Goal: Task Accomplishment & Management: Manage account settings

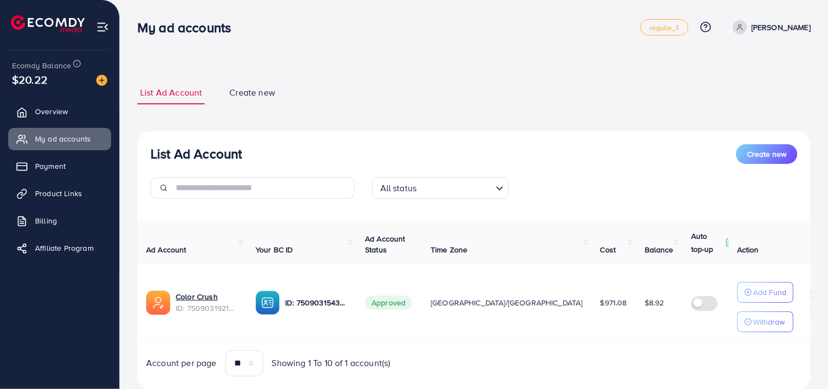
click at [85, 112] on link "Overview" at bounding box center [59, 112] width 103 height 22
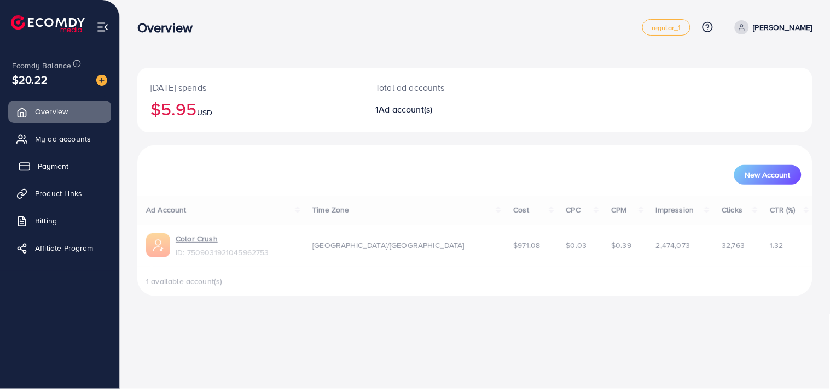
click at [78, 172] on link "Payment" at bounding box center [59, 166] width 103 height 22
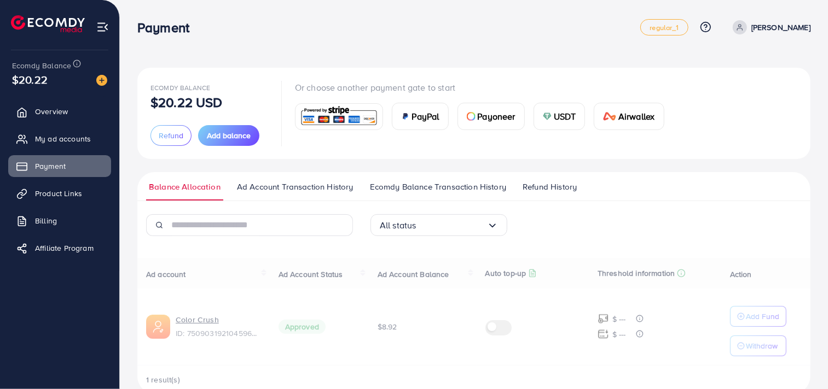
scroll to position [22, 0]
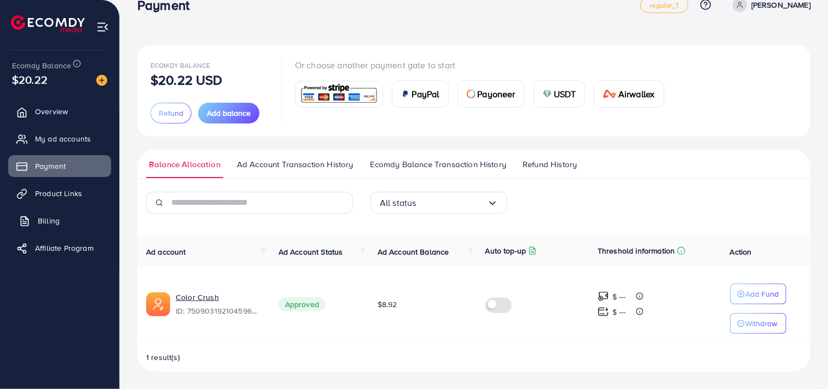
click at [91, 230] on link "Billing" at bounding box center [59, 221] width 103 height 22
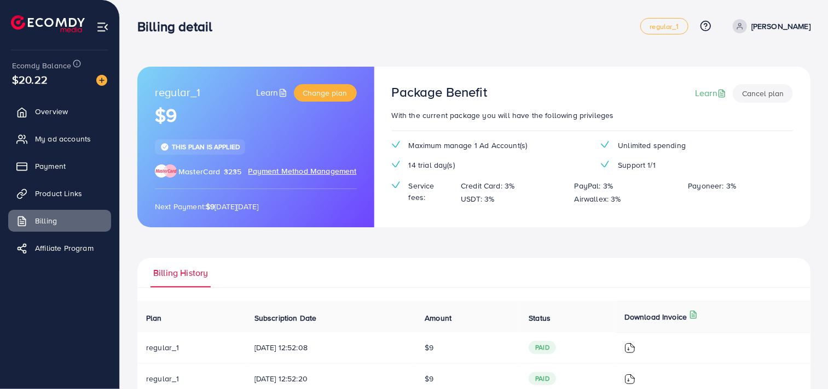
scroll to position [12, 0]
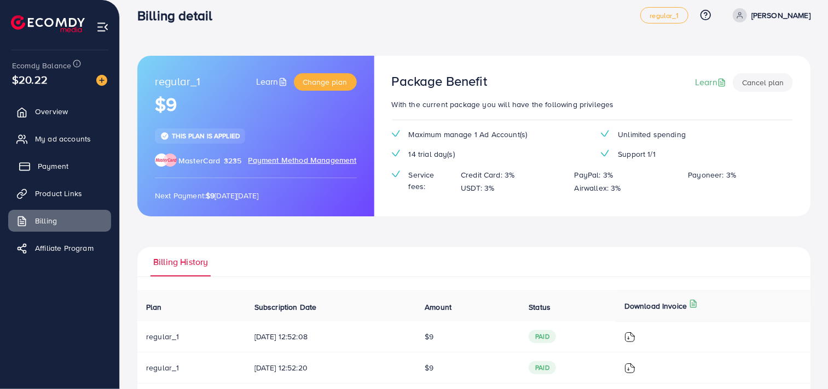
click at [73, 160] on link "Payment" at bounding box center [59, 166] width 103 height 22
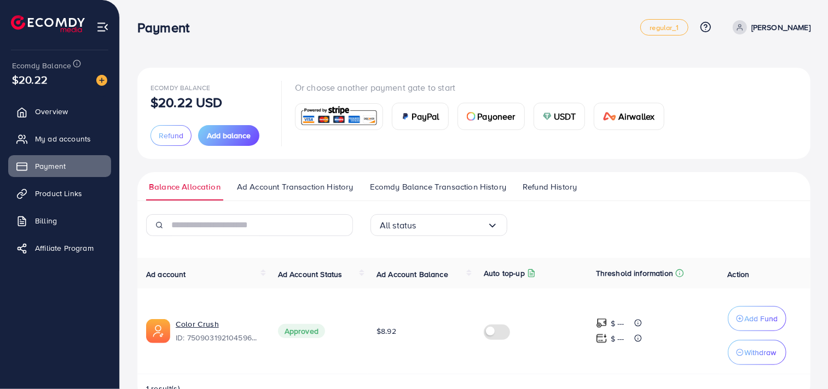
scroll to position [31, 0]
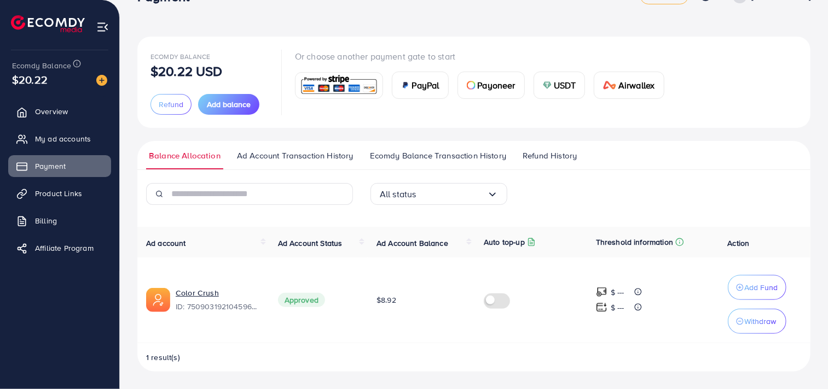
click at [406, 154] on span "Ecomdy Balance Transaction History" at bounding box center [438, 156] width 136 height 12
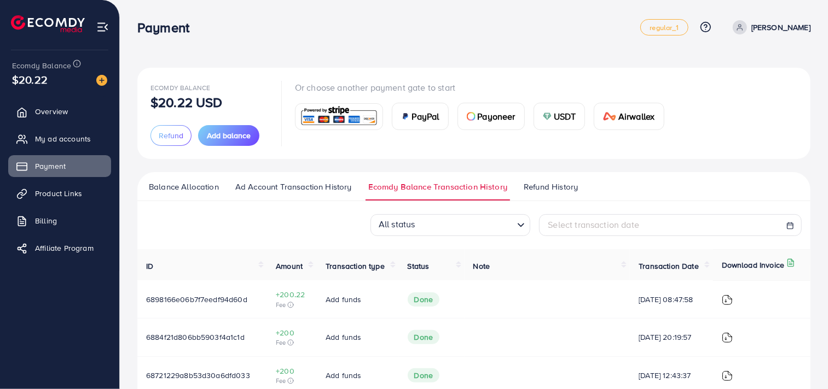
click at [555, 186] on span "Refund History" at bounding box center [550, 187] width 54 height 12
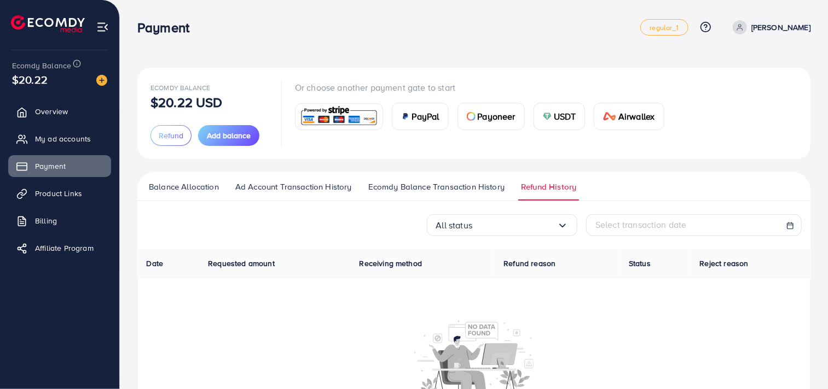
click at [480, 184] on span "Ecomdy Balance Transaction History" at bounding box center [436, 187] width 136 height 12
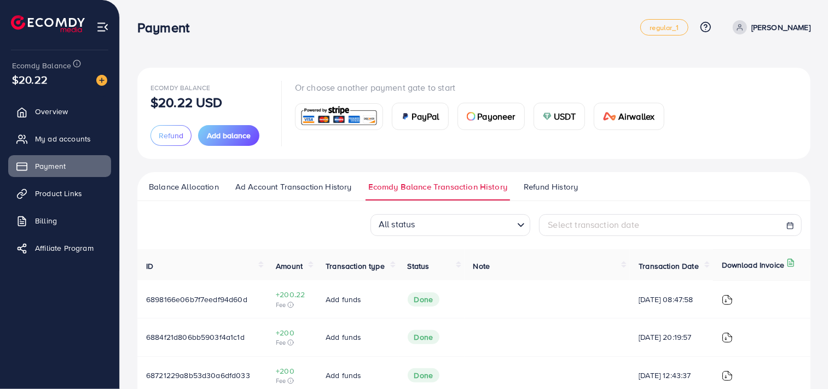
click at [316, 194] on link "Ad Account Transaction History" at bounding box center [293, 191] width 122 height 20
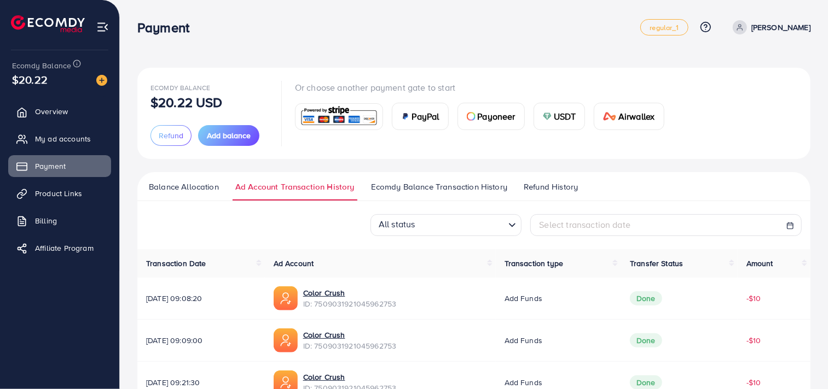
click at [199, 179] on ul "Balance Allocation Ad Account Transaction History Ecomdy Balance Transaction Hi…" at bounding box center [473, 186] width 673 height 29
click at [182, 185] on span "Balance Allocation" at bounding box center [184, 187] width 70 height 12
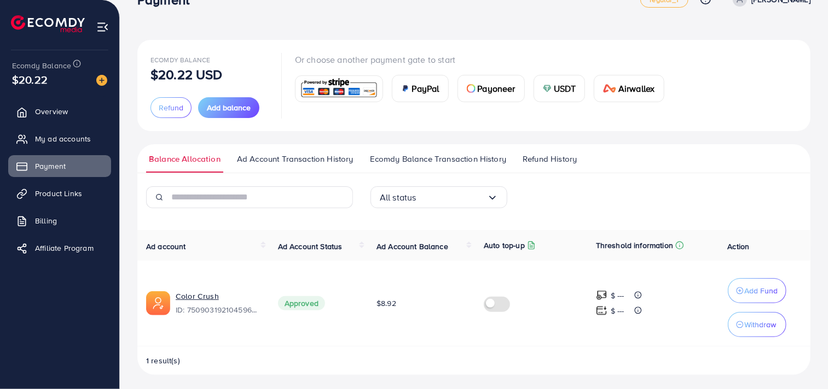
scroll to position [31, 0]
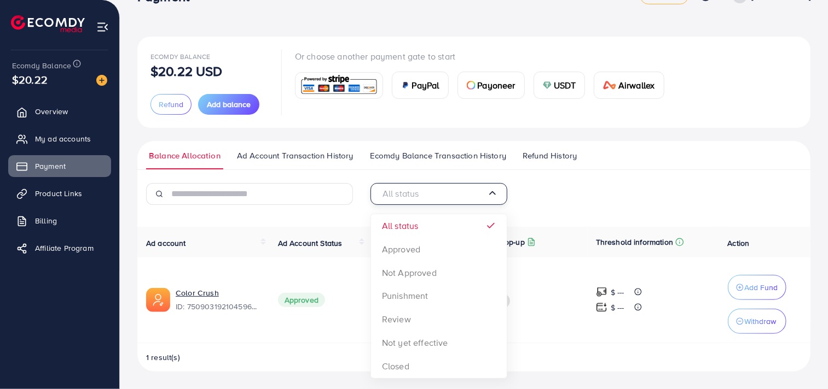
click at [496, 201] on div "All status Loading..." at bounding box center [438, 194] width 137 height 22
click at [458, 223] on div "All status Loading... All status Approved Not Approved Punishment Review Not ye…" at bounding box center [473, 277] width 673 height 189
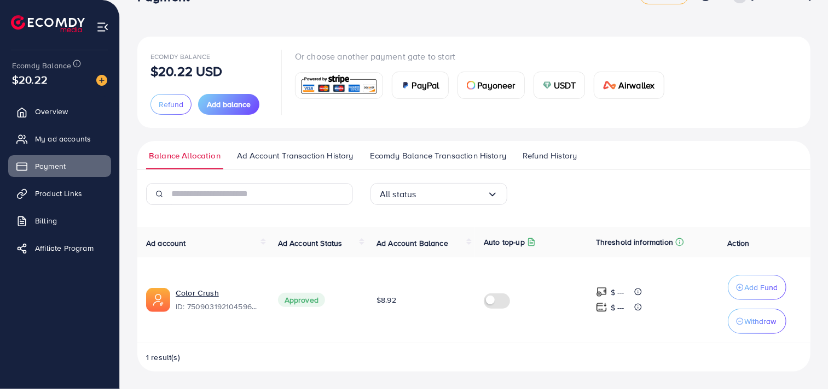
drag, startPoint x: 570, startPoint y: 201, endPoint x: 559, endPoint y: 199, distance: 11.3
click at [570, 201] on div "All status Loading..." at bounding box center [474, 198] width 224 height 31
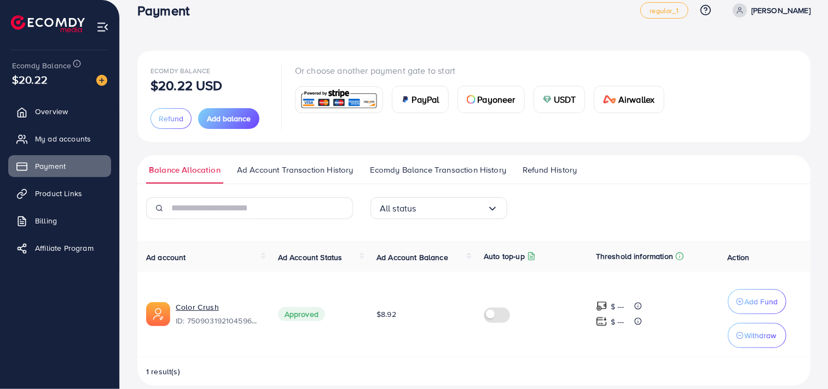
scroll to position [0, 0]
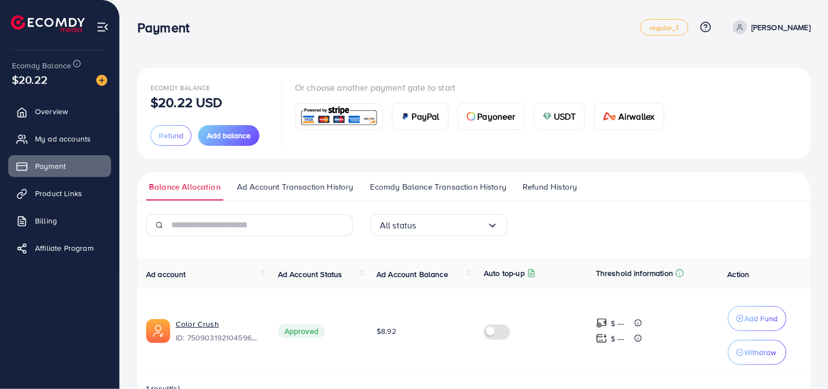
click at [547, 137] on div "Or choose another payment gate to start PayPal Payoneer USDT Airwallex" at bounding box center [484, 113] width 378 height 65
click at [564, 114] on span "USDT" at bounding box center [565, 116] width 22 height 13
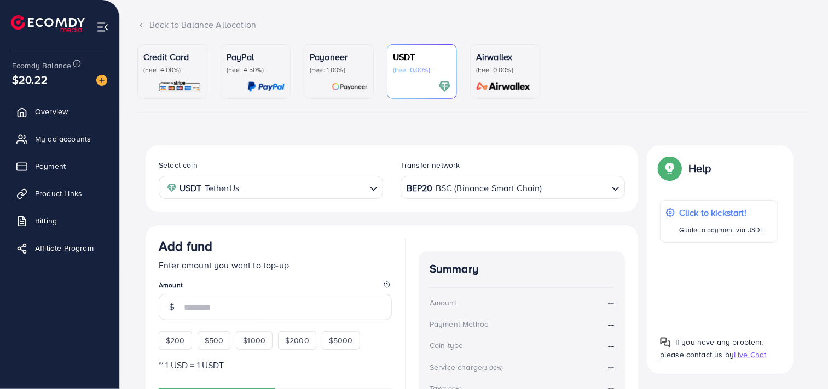
scroll to position [50, 0]
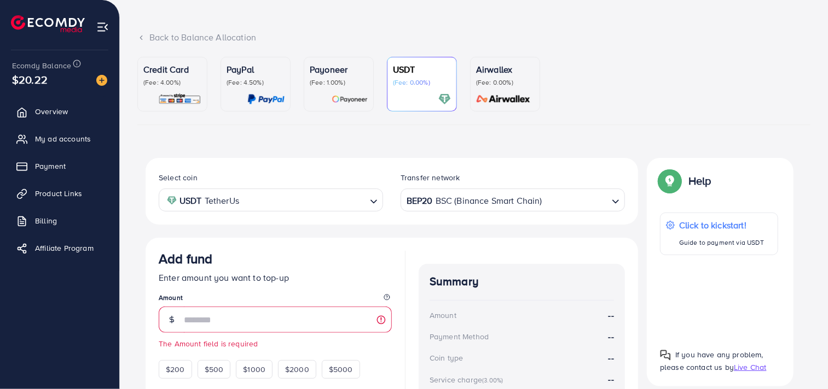
click at [528, 112] on ul "Credit Card (Fee: 4.00%) PayPal (Fee: 4.50%) Payoneer (Fee: 1.00%) USDT (Fee: 0…" at bounding box center [473, 91] width 673 height 68
click at [590, 101] on ul "Credit Card (Fee: 4.00%) PayPal (Fee: 4.50%) Payoneer (Fee: 1.00%) USDT (Fee: 0…" at bounding box center [473, 91] width 673 height 68
click at [270, 126] on div "Credit Card (Fee: 4.00%) PayPal (Fee: 4.50%) Payoneer (Fee: 1.00%) USDT (Fee: 0…" at bounding box center [473, 293] width 673 height 472
click at [52, 113] on span "Overview" at bounding box center [54, 111] width 33 height 11
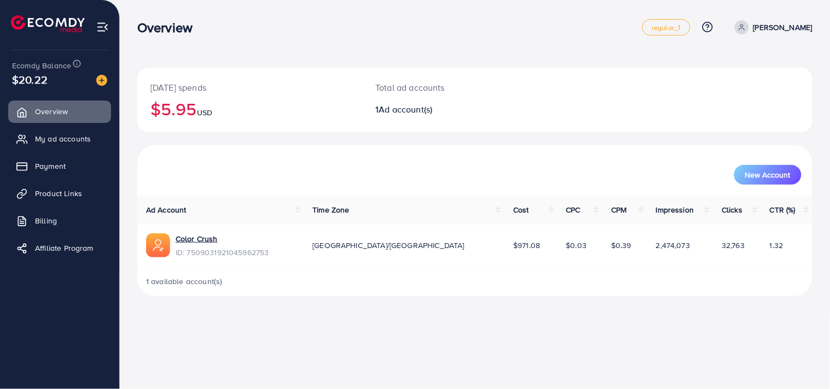
click at [445, 330] on div "Overview regular_1 Help Center Contact Support Plans and Pricing Term and polic…" at bounding box center [415, 194] width 830 height 389
click at [68, 176] on link "Payment" at bounding box center [59, 166] width 103 height 22
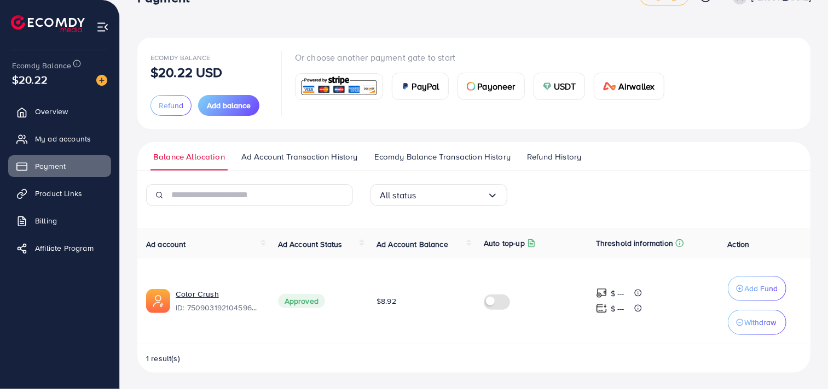
scroll to position [31, 0]
click at [545, 161] on span "Refund History" at bounding box center [554, 156] width 54 height 12
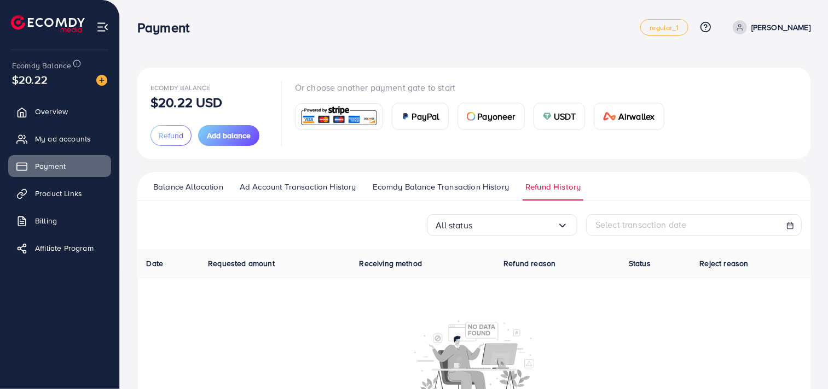
click at [455, 189] on span "Ecomdy Balance Transaction History" at bounding box center [440, 187] width 136 height 12
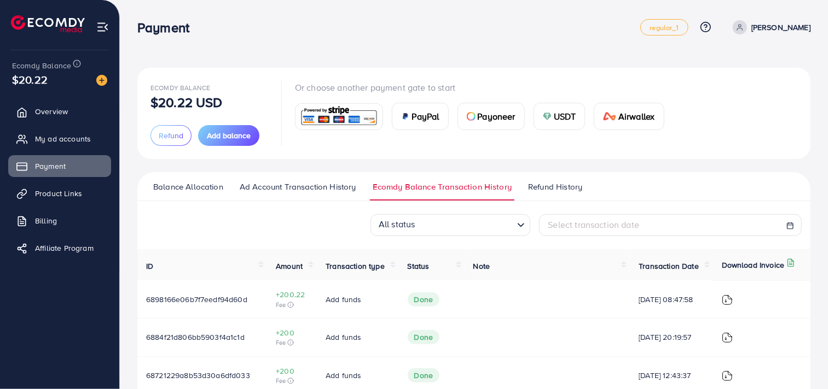
click at [319, 188] on span "Ad Account Transaction History" at bounding box center [298, 187] width 117 height 12
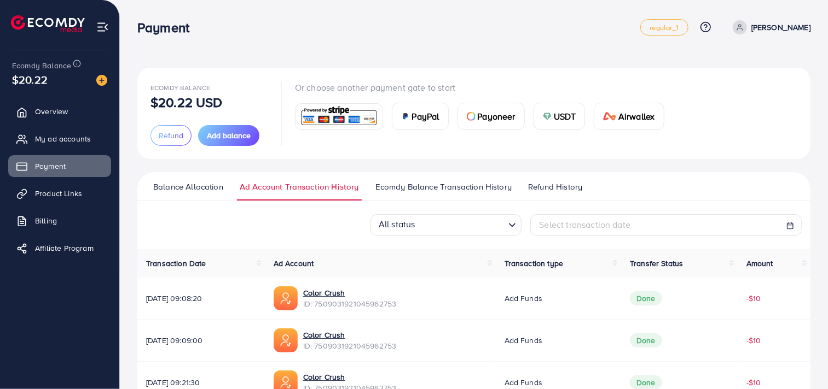
click at [201, 189] on span "Balance Allocation" at bounding box center [188, 187] width 70 height 12
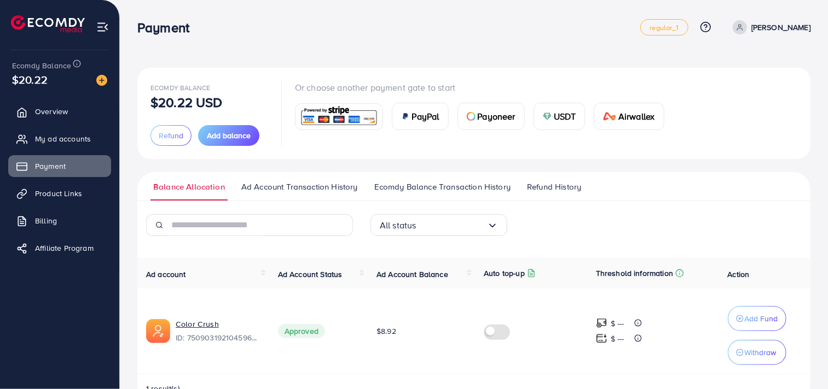
click at [289, 188] on span "Ad Account Transaction History" at bounding box center [299, 187] width 117 height 12
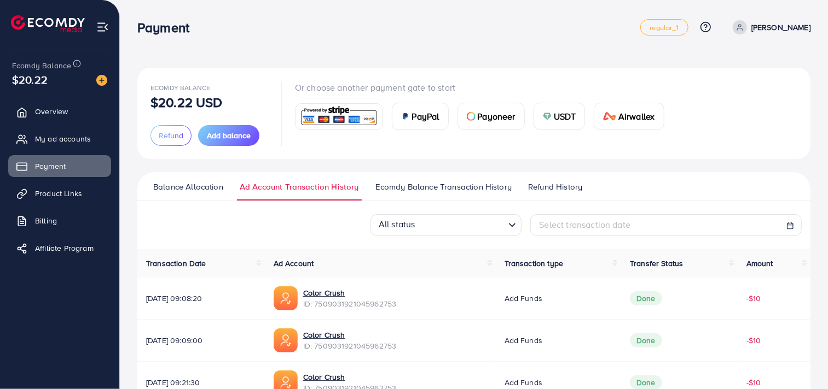
click at [409, 189] on span "Ecomdy Balance Transaction History" at bounding box center [443, 187] width 136 height 12
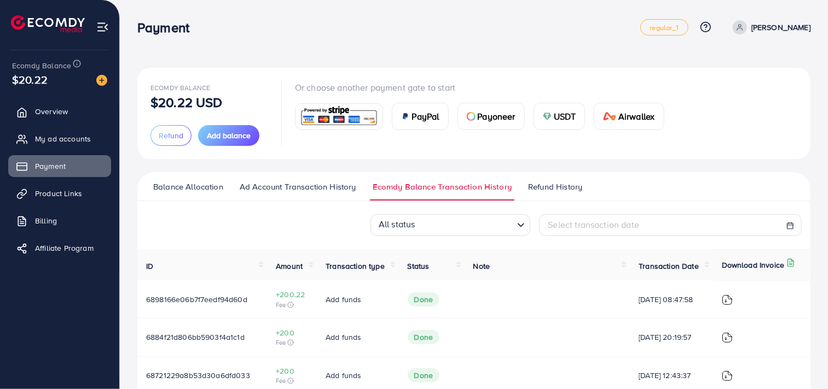
click at [304, 183] on span "Ad Account Transaction History" at bounding box center [298, 187] width 117 height 12
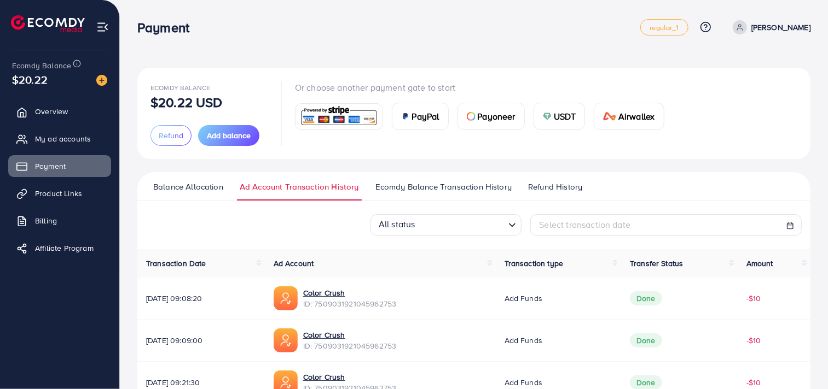
click at [176, 190] on span "Balance Allocation" at bounding box center [188, 187] width 70 height 12
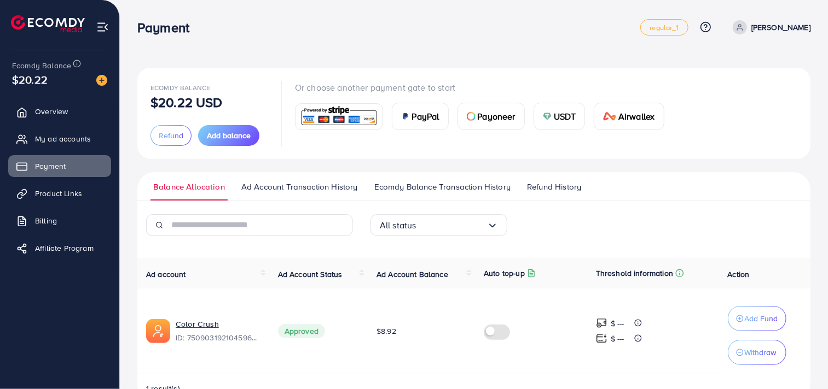
click at [305, 191] on span "Ad Account Transaction History" at bounding box center [299, 187] width 117 height 12
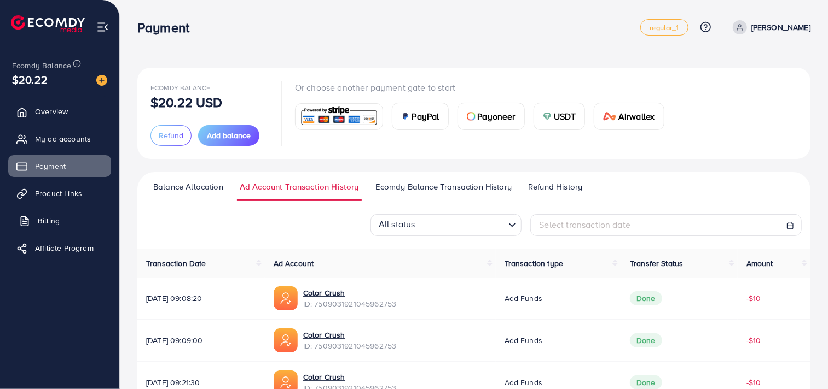
click at [67, 226] on link "Billing" at bounding box center [59, 221] width 103 height 22
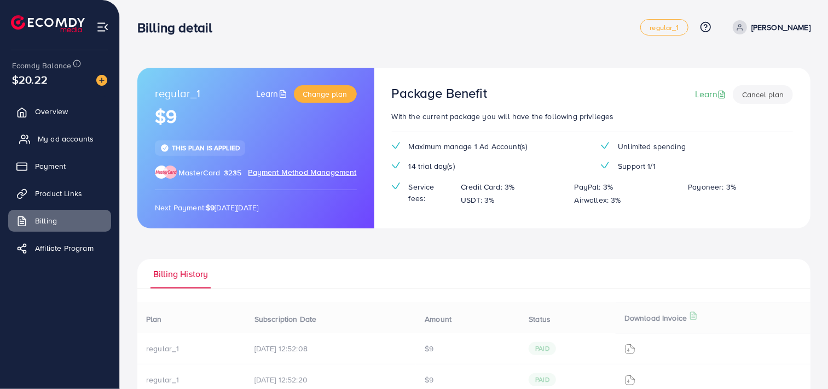
click at [78, 139] on span "My ad accounts" at bounding box center [66, 138] width 56 height 11
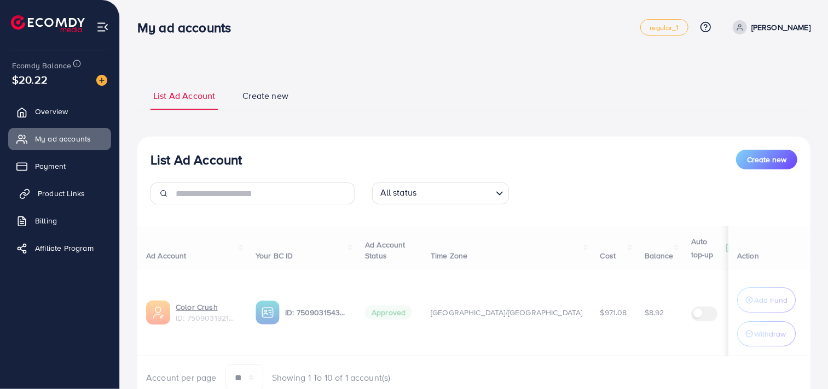
click at [69, 187] on link "Product Links" at bounding box center [59, 194] width 103 height 22
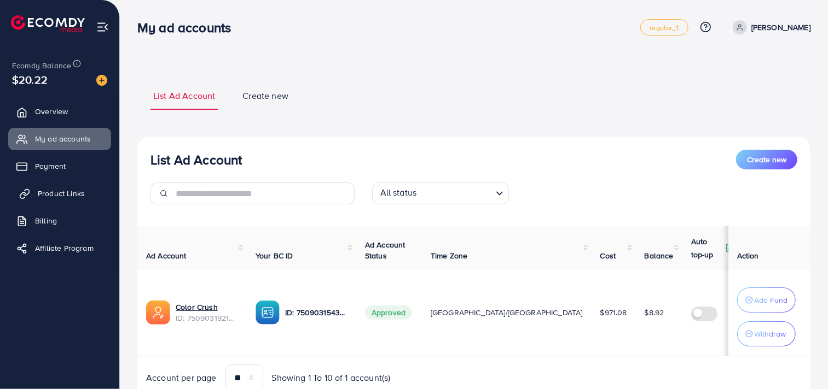
click at [69, 187] on link "Product Links" at bounding box center [59, 194] width 103 height 22
click at [69, 162] on link "Payment" at bounding box center [59, 166] width 103 height 22
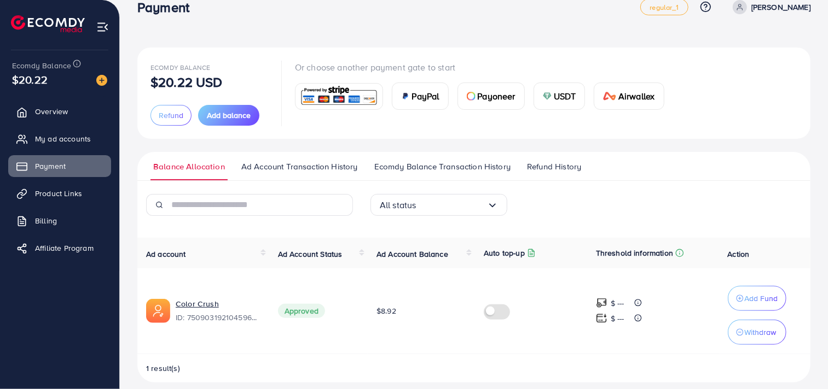
scroll to position [31, 0]
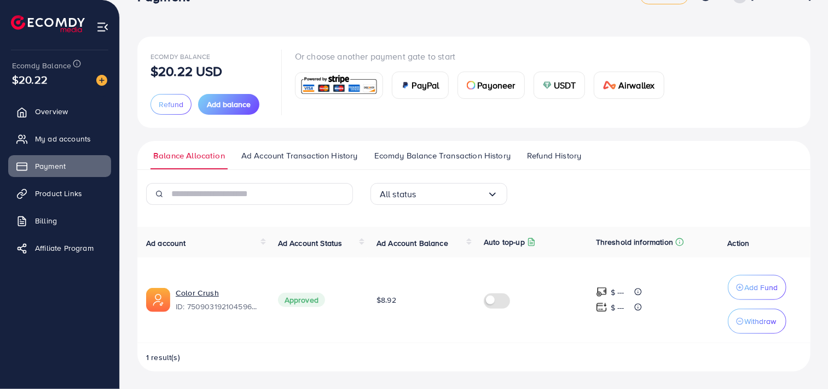
click at [441, 153] on span "Ecomdy Balance Transaction History" at bounding box center [442, 156] width 136 height 12
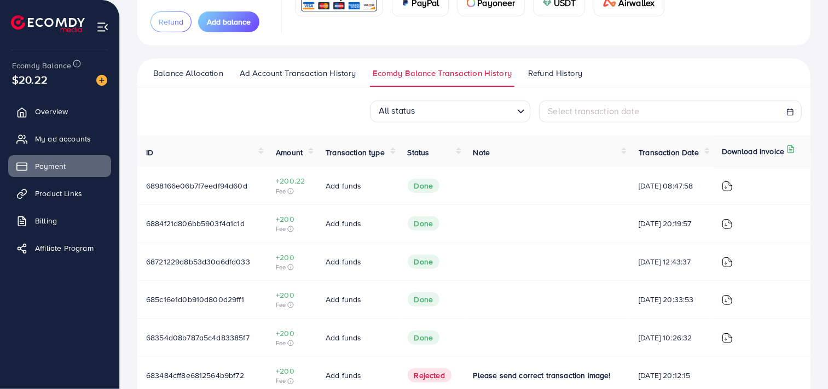
scroll to position [113, 0]
click at [709, 151] on th "Transaction Date" at bounding box center [671, 151] width 83 height 31
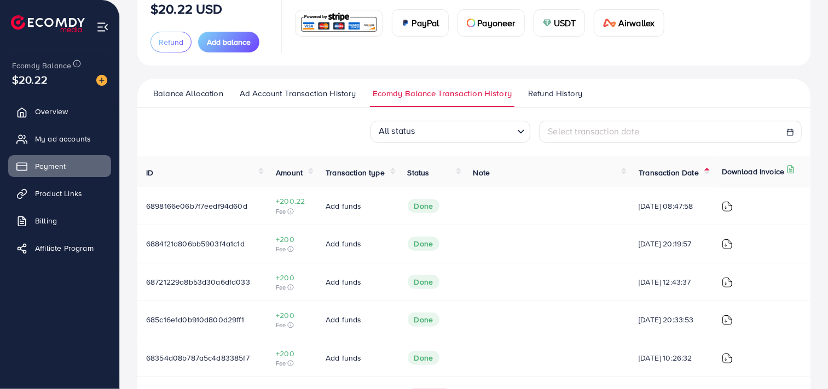
scroll to position [68, 0]
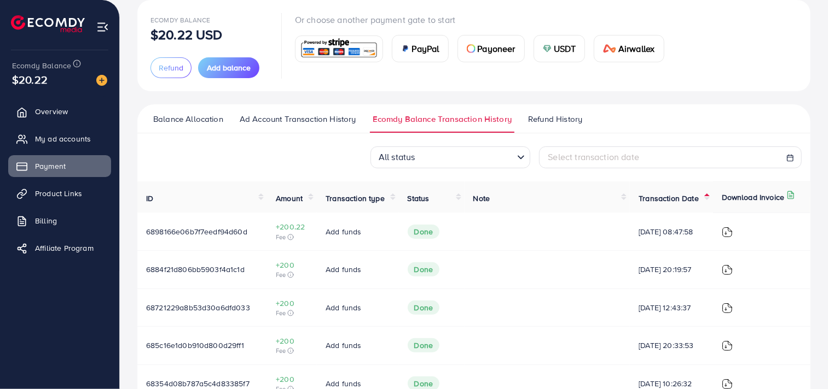
click at [518, 166] on div "All status Loading..." at bounding box center [450, 158] width 160 height 22
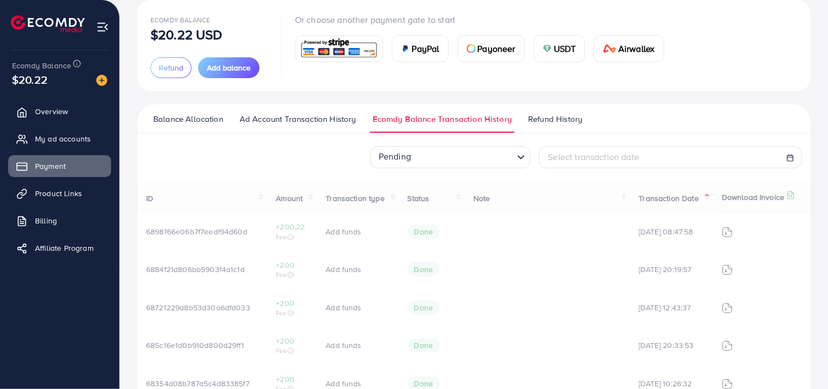
click at [424, 236] on div "Pending Loading... All status Done Pending Rejected Select transaction date ID …" at bounding box center [473, 308] width 673 height 323
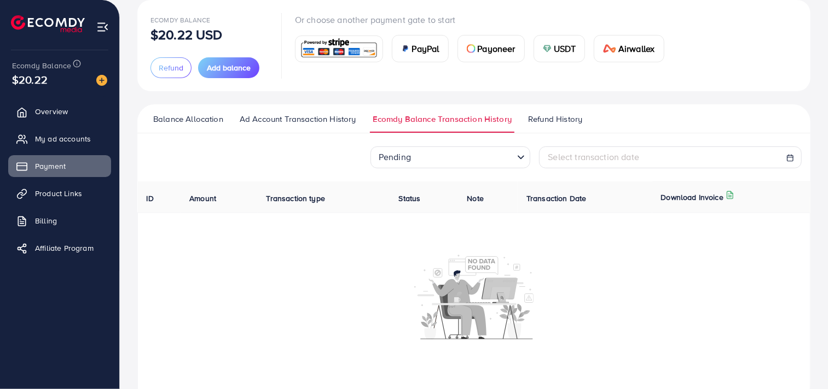
click at [465, 155] on input "Search for option" at bounding box center [463, 158] width 98 height 17
click at [447, 236] on div "Pending Loading... All status Done Pending Rejected Select transaction date ID …" at bounding box center [473, 275] width 673 height 257
click at [311, 157] on div "Pending Loading... Select transaction date" at bounding box center [473, 158] width 673 height 22
click at [327, 150] on div "Pending Loading... Select transaction date" at bounding box center [473, 158] width 673 height 22
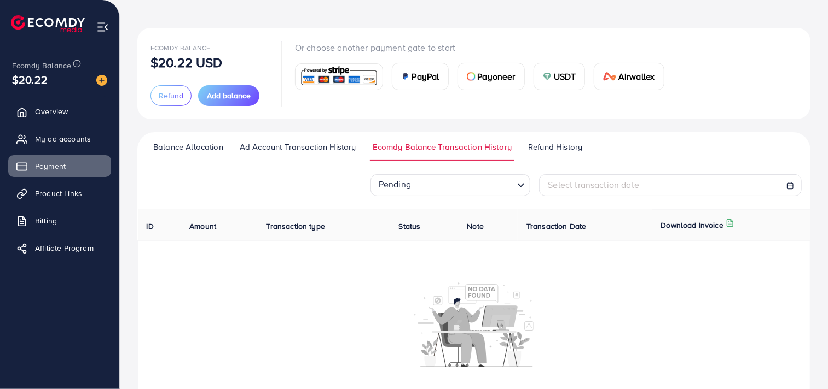
scroll to position [0, 0]
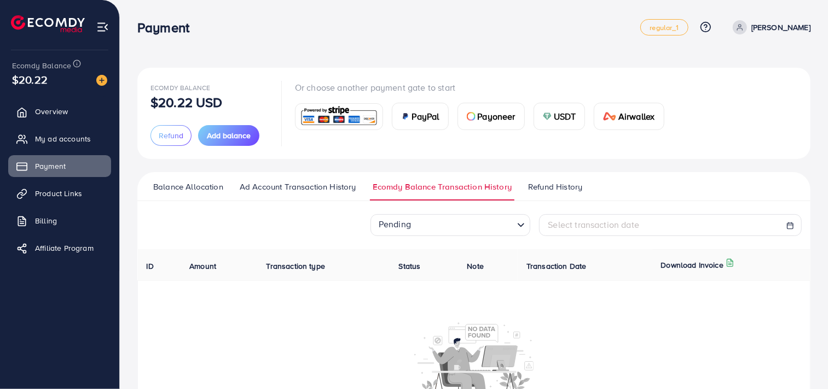
click at [192, 188] on span "Balance Allocation" at bounding box center [188, 187] width 70 height 12
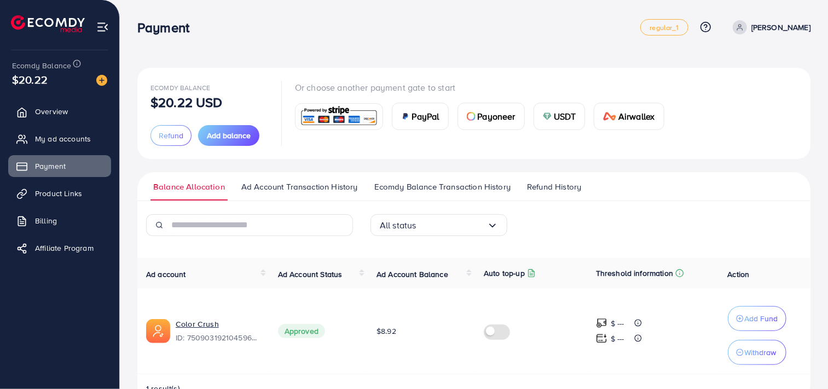
click at [436, 184] on span "Ecomdy Balance Transaction History" at bounding box center [442, 187] width 136 height 12
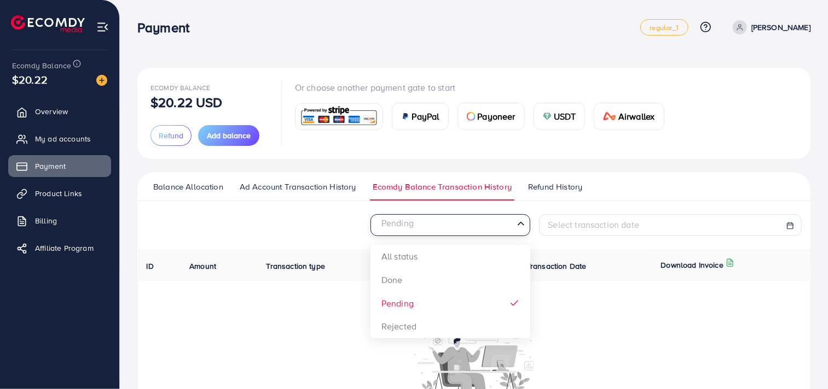
drag, startPoint x: 516, startPoint y: 233, endPoint x: 526, endPoint y: 225, distance: 12.8
click at [526, 225] on div "Loading..." at bounding box center [522, 225] width 16 height 18
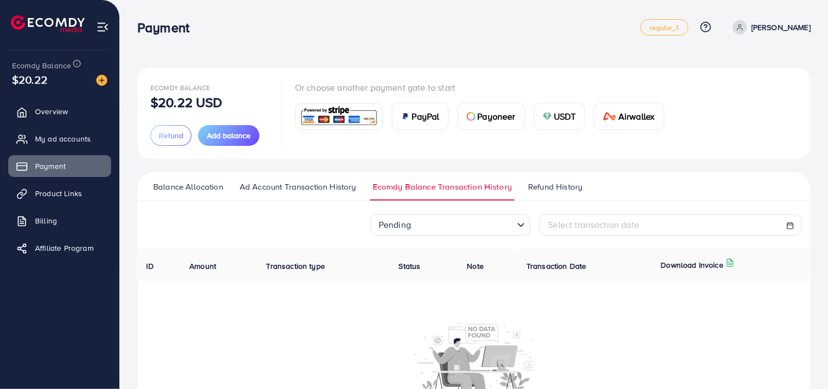
click at [526, 225] on icon "Search for option" at bounding box center [520, 225] width 11 height 11
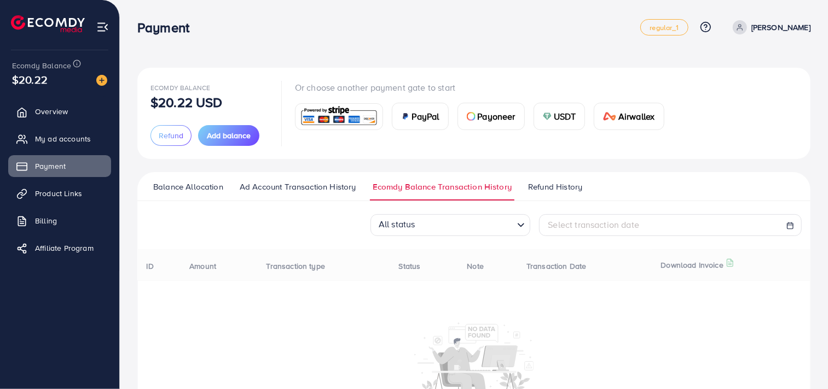
click at [455, 260] on div "All status Loading... All status Done Pending Rejected Select transaction date …" at bounding box center [473, 342] width 673 height 257
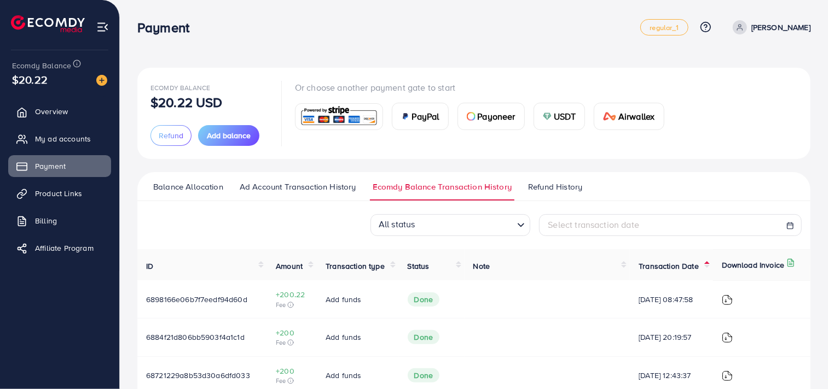
click at [417, 266] on span "Status" at bounding box center [419, 266] width 22 height 11
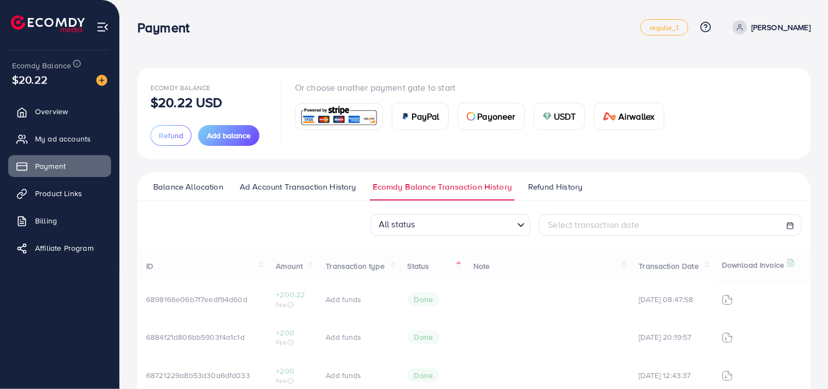
click at [417, 266] on div "ID Amount Transaction type Status Note Transaction Date Download Invoice 689816…" at bounding box center [473, 393] width 673 height 288
click at [521, 230] on icon "Search for option" at bounding box center [520, 225] width 11 height 11
click at [438, 304] on div "Pending Loading... All status Done Pending Rejected Select transaction date ID …" at bounding box center [473, 375] width 673 height 323
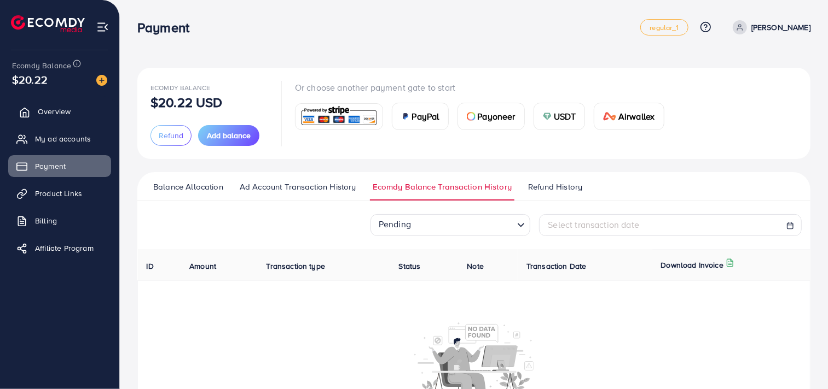
click at [67, 117] on span "Overview" at bounding box center [54, 111] width 33 height 11
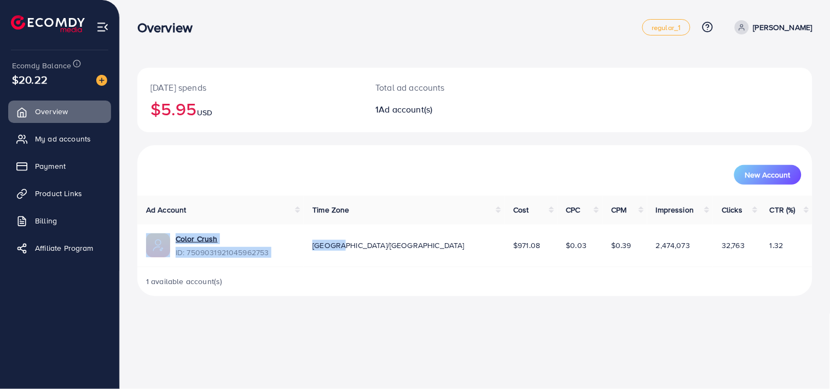
drag, startPoint x: 374, startPoint y: 241, endPoint x: 155, endPoint y: 248, distance: 218.4
click at [155, 248] on tr "Color Crush ID: 7509031921045962753 [GEOGRAPHIC_DATA]/[GEOGRAPHIC_DATA] $971.08…" at bounding box center [474, 246] width 675 height 43
click at [73, 174] on link "Payment" at bounding box center [59, 166] width 103 height 22
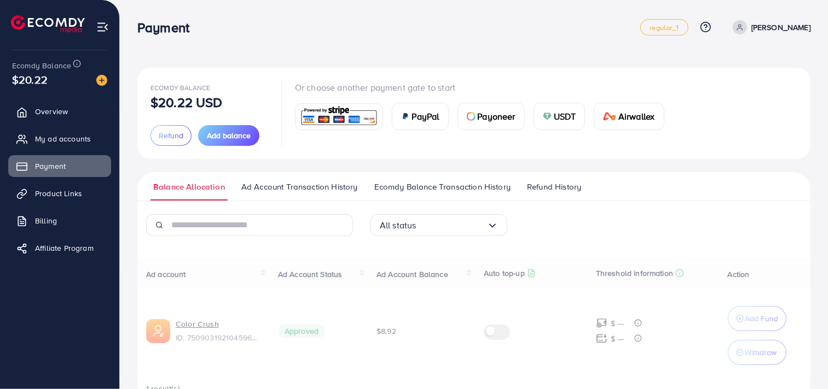
click at [321, 189] on span "Ad Account Transaction History" at bounding box center [299, 187] width 117 height 12
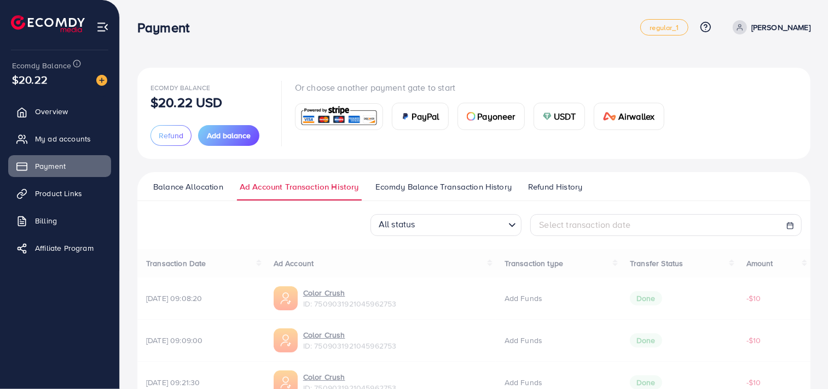
click at [451, 189] on span "Ecomdy Balance Transaction History" at bounding box center [443, 187] width 136 height 12
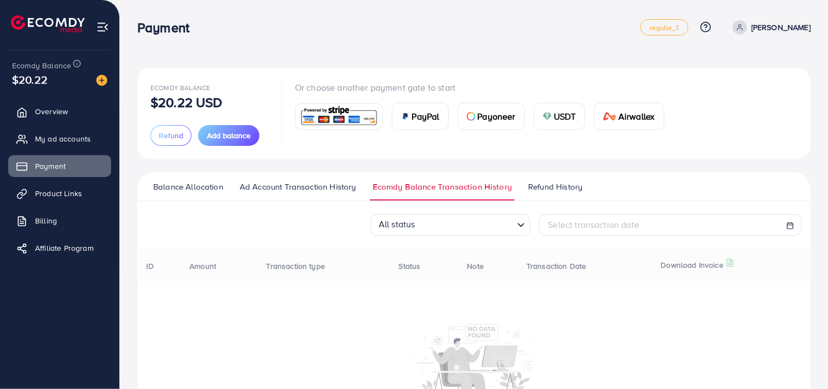
click at [205, 192] on span "Balance Allocation" at bounding box center [188, 187] width 70 height 12
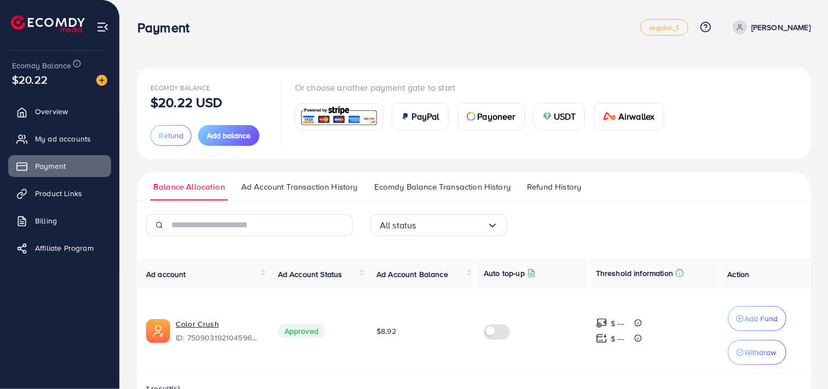
click at [492, 232] on div "All status Loading..." at bounding box center [438, 225] width 137 height 22
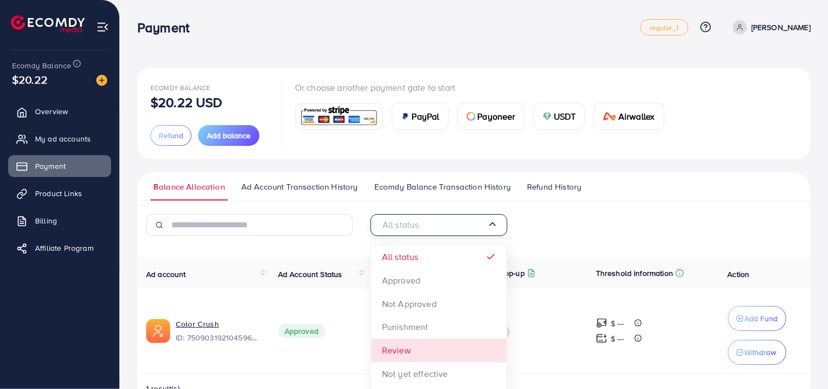
click at [445, 348] on div "All status Loading... All status Approved Not Approved Punishment Review Not ye…" at bounding box center [473, 308] width 673 height 189
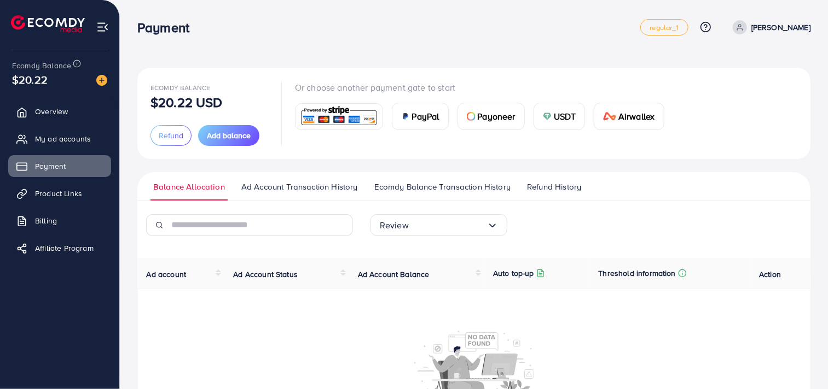
click at [479, 230] on input "Search for option" at bounding box center [448, 225] width 78 height 17
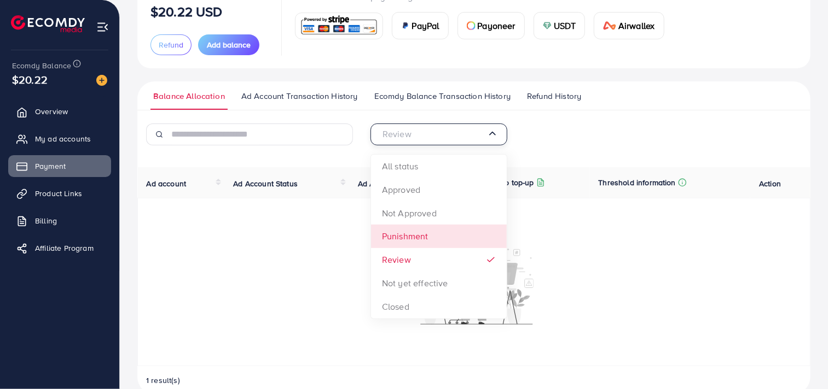
scroll to position [92, 0]
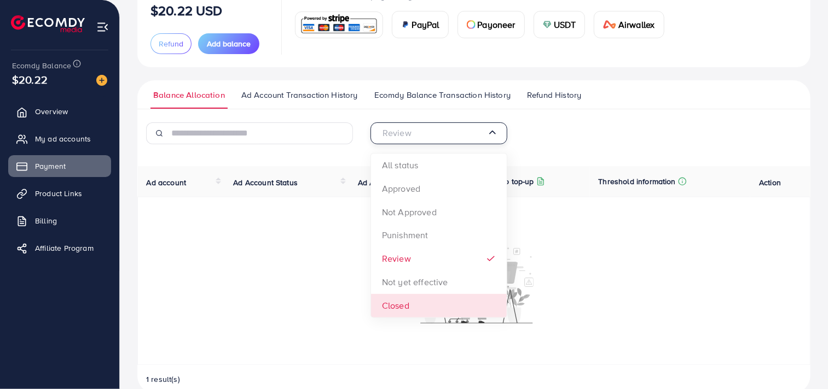
click at [344, 309] on div at bounding box center [474, 281] width 660 height 86
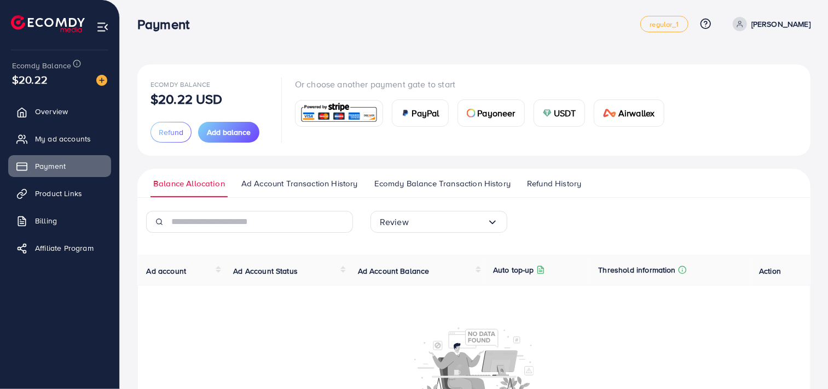
scroll to position [0, 0]
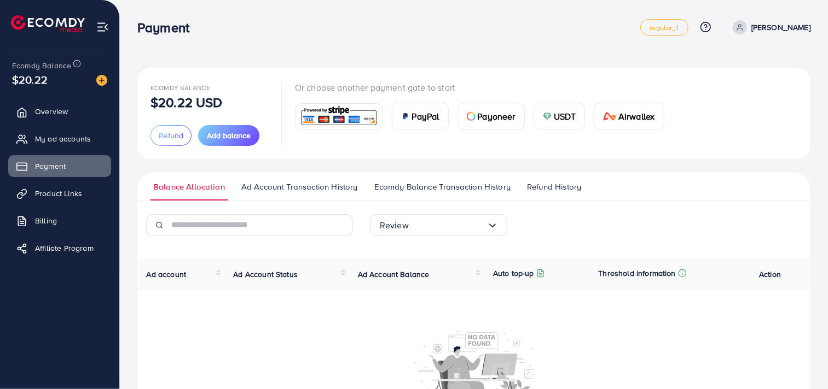
click at [413, 186] on span "Ecomdy Balance Transaction History" at bounding box center [442, 187] width 136 height 12
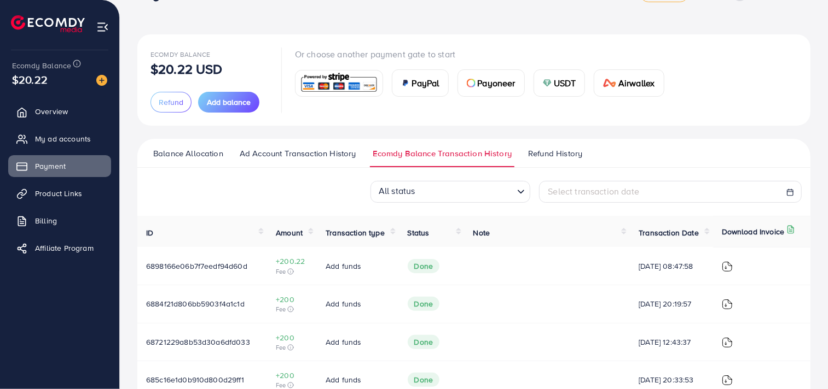
scroll to position [34, 0]
click at [577, 233] on th "Note" at bounding box center [547, 231] width 166 height 31
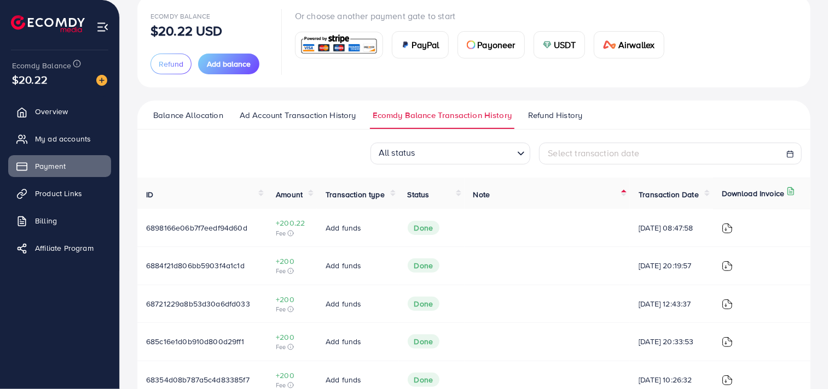
scroll to position [28, 0]
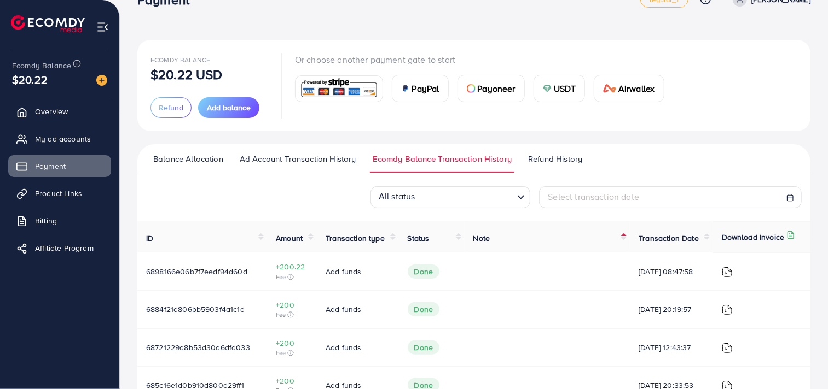
click at [175, 158] on span "Balance Allocation" at bounding box center [188, 159] width 70 height 12
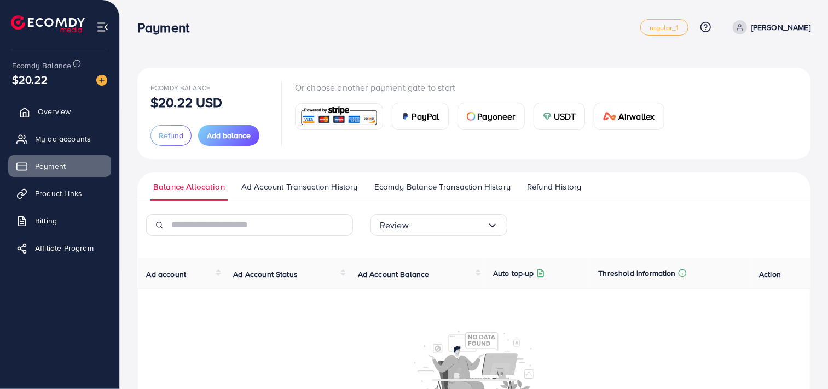
click at [61, 107] on span "Overview" at bounding box center [54, 111] width 33 height 11
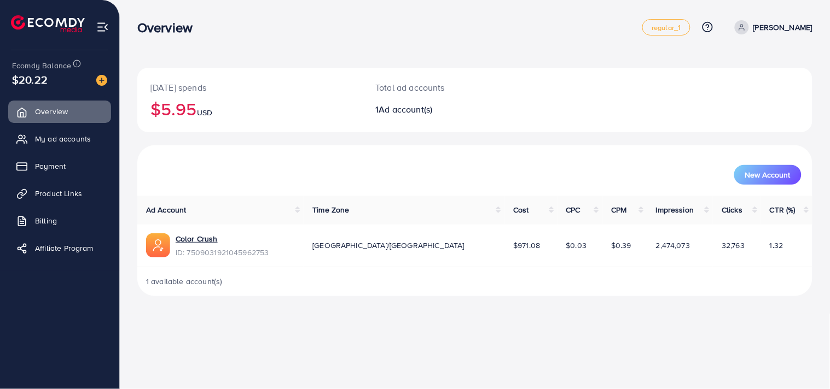
click at [744, 28] on icon at bounding box center [741, 29] width 5 height 2
click at [367, 316] on div "Overview regular_1 Help Center Contact Support Plans and Pricing Term and polic…" at bounding box center [415, 194] width 830 height 389
click at [103, 79] on img at bounding box center [101, 80] width 11 height 11
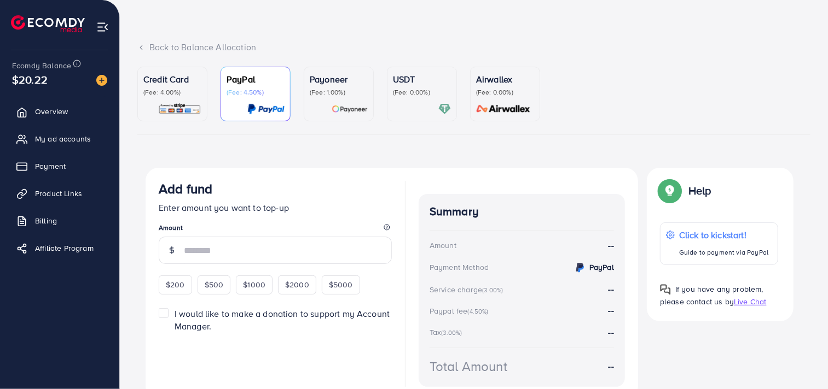
scroll to position [90, 0]
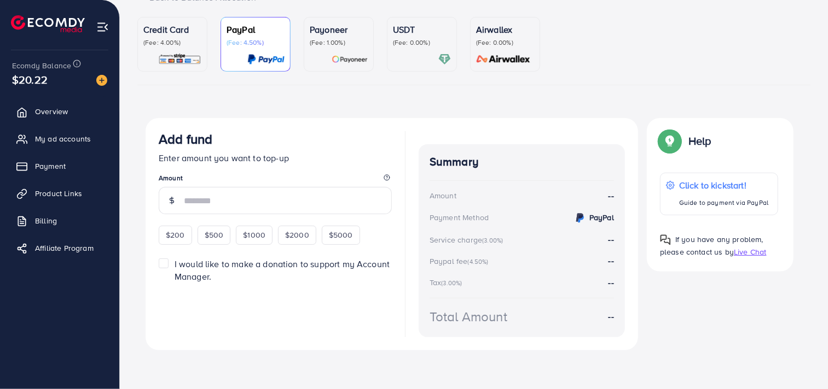
click at [411, 46] on p "(Fee: 0.00%)" at bounding box center [422, 42] width 58 height 9
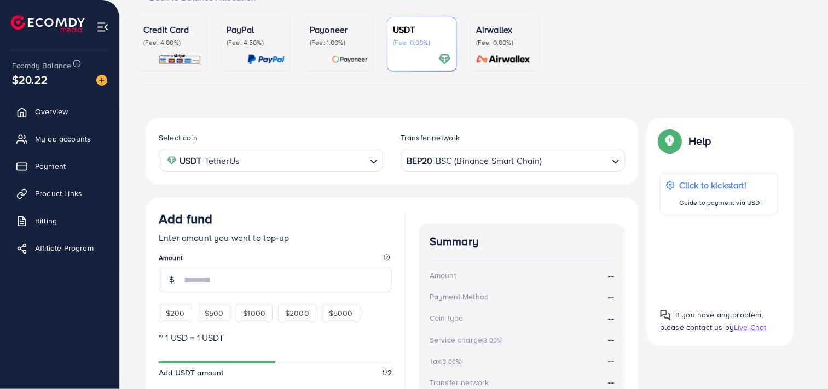
click at [411, 46] on p "(Fee: 0.00%)" at bounding box center [422, 42] width 58 height 9
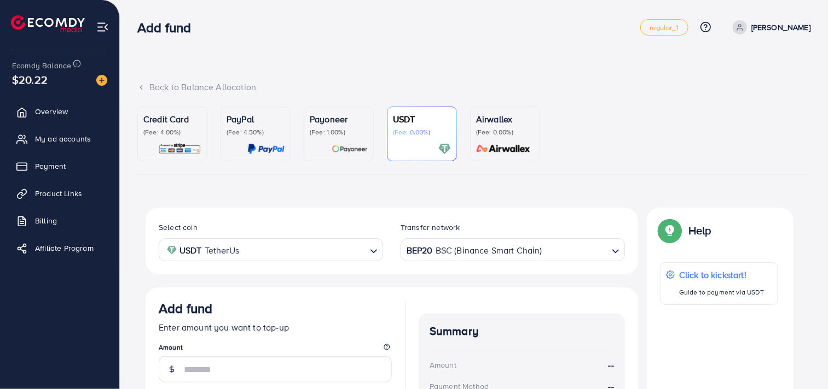
click at [615, 57] on div "Back to Balance Allocation Credit Card (Fee: 4.00%) PayPal (Fee: 4.50%) Payonee…" at bounding box center [474, 303] width 708 height 606
click at [142, 85] on icon at bounding box center [141, 88] width 8 height 8
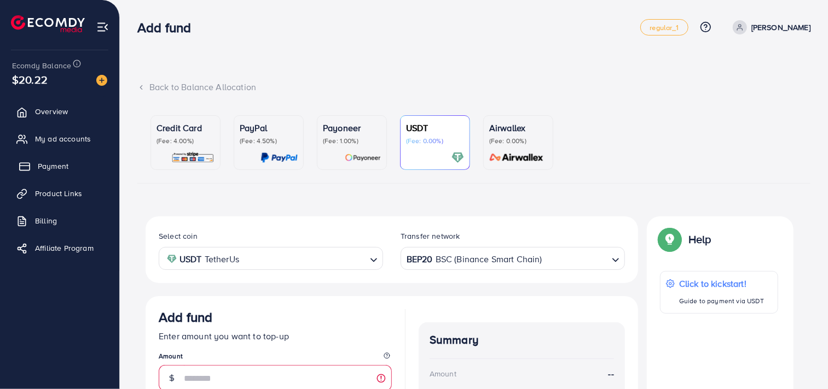
click at [81, 170] on link "Payment" at bounding box center [59, 166] width 103 height 22
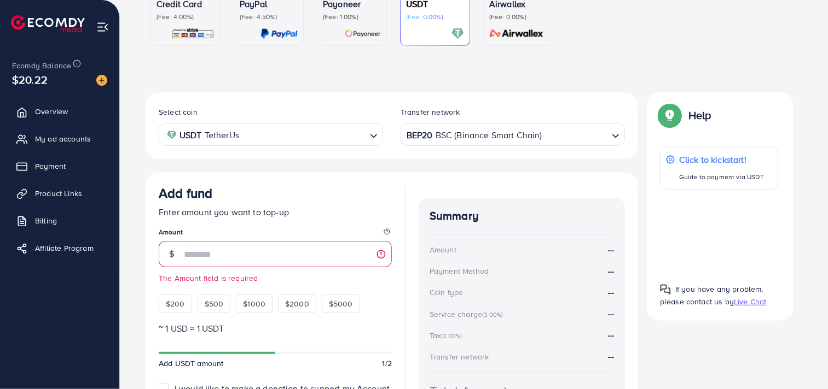
scroll to position [125, 0]
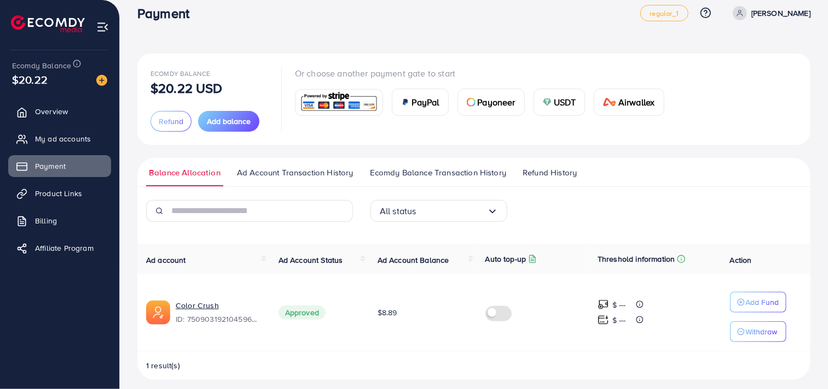
scroll to position [22, 0]
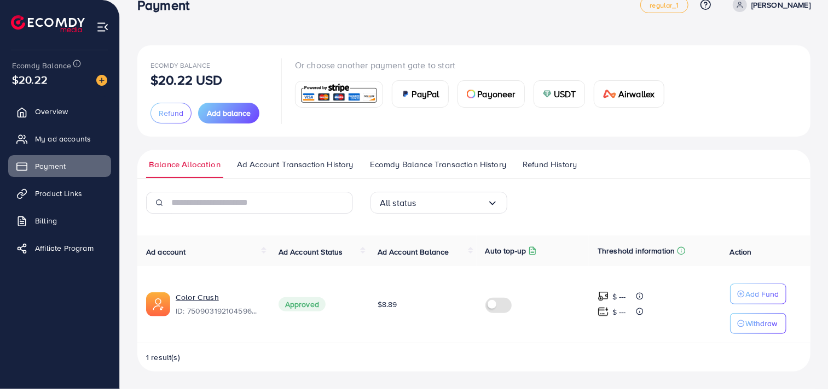
click at [439, 160] on span "Ecomdy Balance Transaction History" at bounding box center [438, 165] width 136 height 12
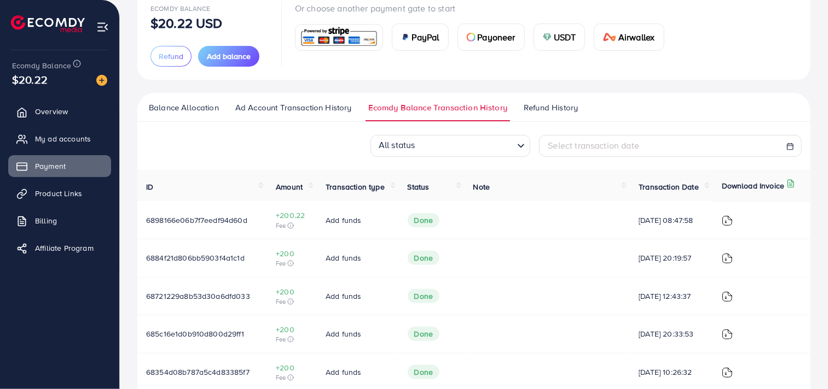
scroll to position [115, 0]
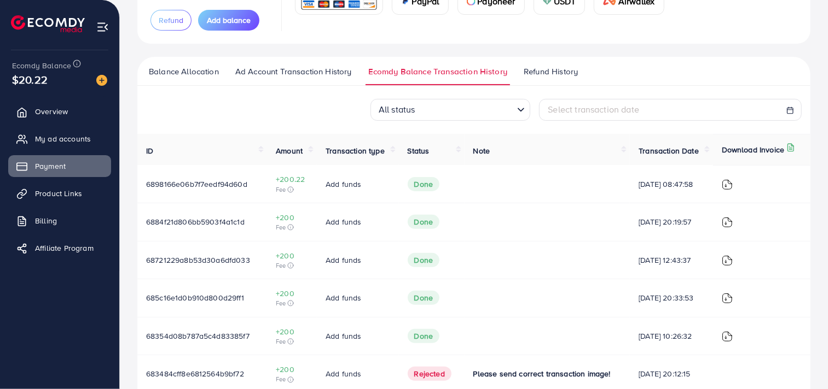
click at [512, 114] on div "All status" at bounding box center [443, 109] width 139 height 18
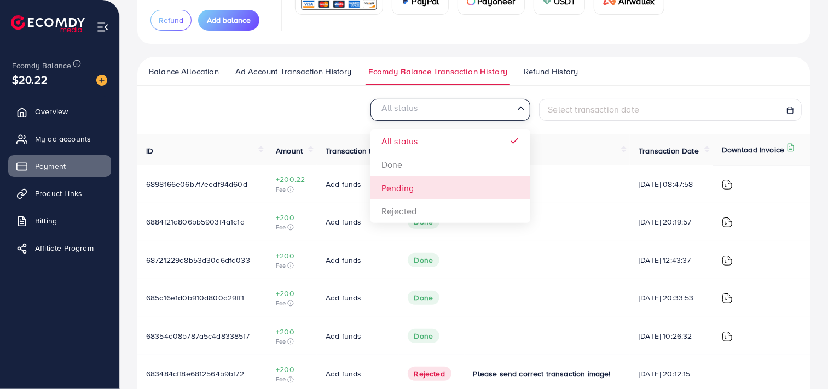
click at [477, 195] on div "All status Loading... All status Done Pending Rejected Select transaction date …" at bounding box center [473, 260] width 673 height 323
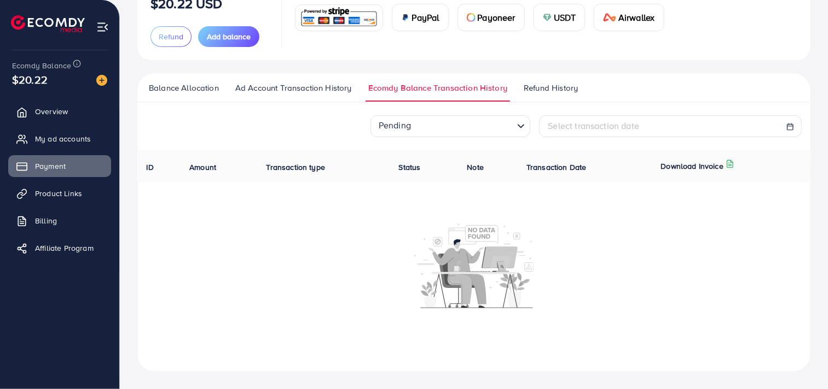
scroll to position [99, 0]
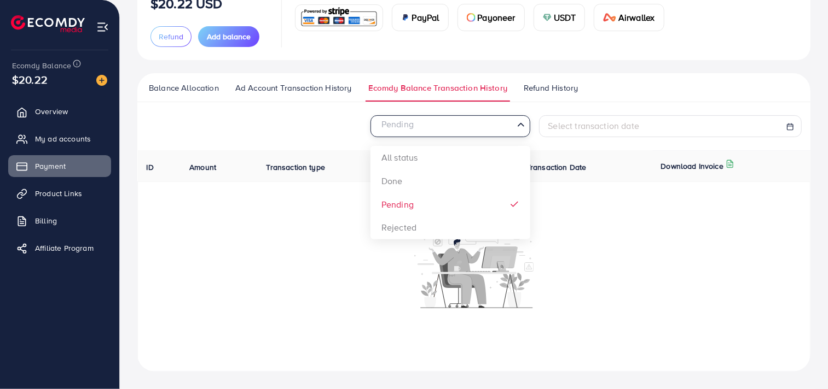
click at [518, 133] on div "Loading..." at bounding box center [522, 126] width 16 height 18
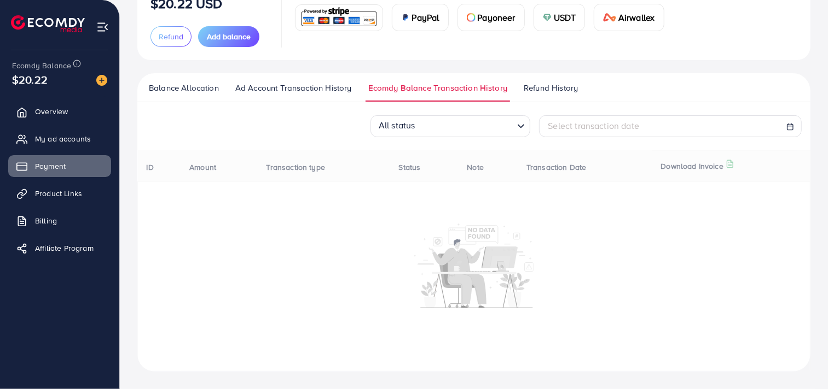
click at [443, 159] on div "All status Loading... All status Done Pending Rejected Select transaction date …" at bounding box center [473, 243] width 673 height 257
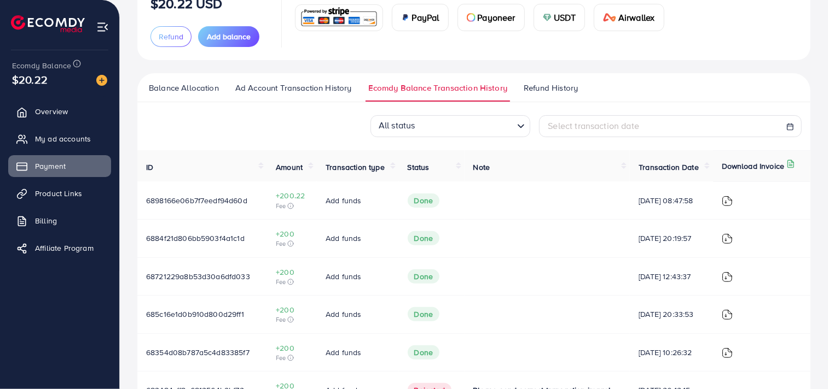
click at [310, 90] on span "Ad Account Transaction History" at bounding box center [293, 88] width 117 height 12
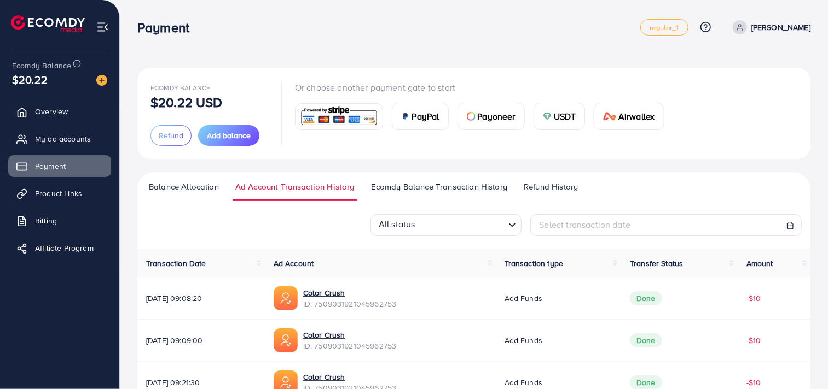
click at [178, 190] on span "Balance Allocation" at bounding box center [184, 187] width 70 height 12
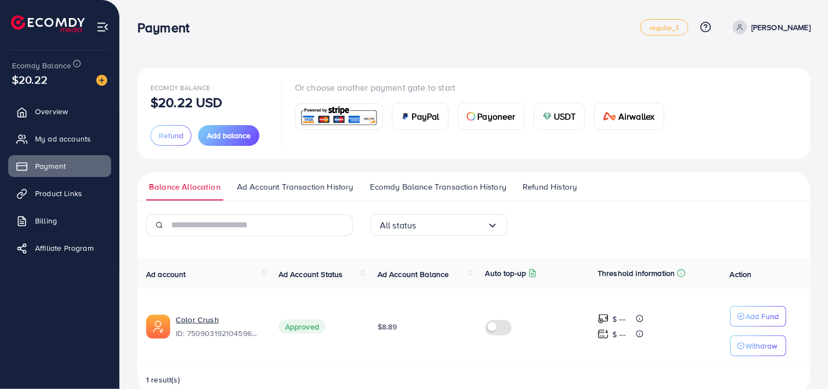
scroll to position [22, 0]
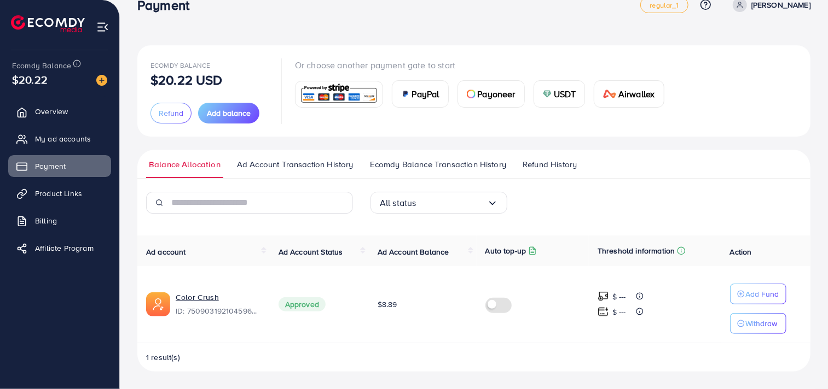
click at [426, 176] on link "Ecomdy Balance Transaction History" at bounding box center [438, 169] width 142 height 20
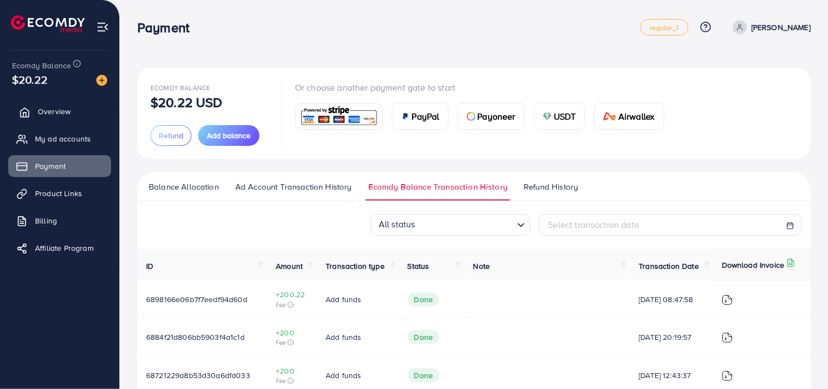
click at [72, 114] on link "Overview" at bounding box center [59, 112] width 103 height 22
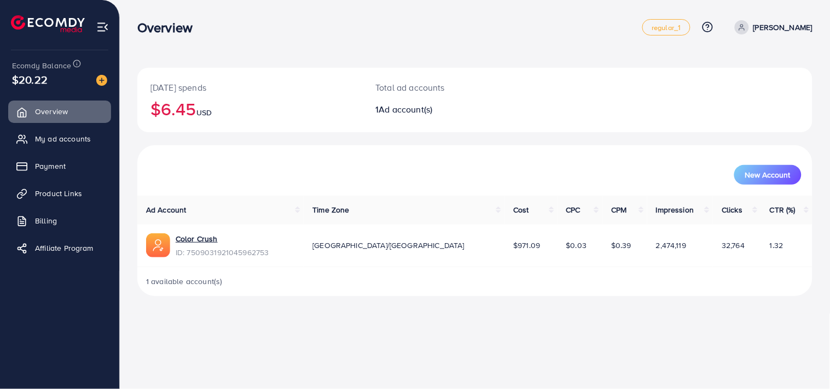
click at [104, 30] on img at bounding box center [102, 27] width 13 height 13
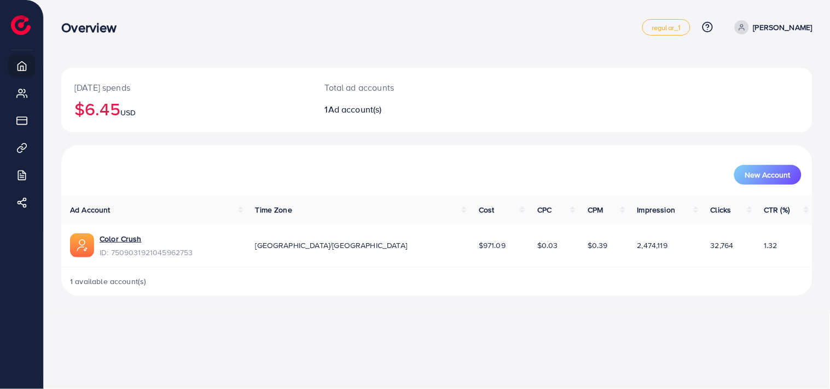
click at [523, 317] on div "Overview regular_1 Help Center Contact Support Plans and Pricing Term and polic…" at bounding box center [415, 194] width 830 height 389
click at [572, 312] on div "Today's spends $6.45 USD Total ad accounts 1 Ad account(s) New Account Ad Accou…" at bounding box center [437, 157] width 786 height 314
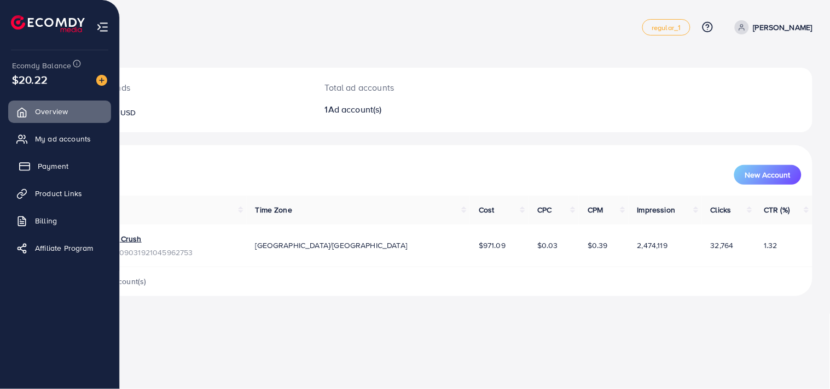
click at [60, 167] on span "Payment" at bounding box center [53, 166] width 31 height 11
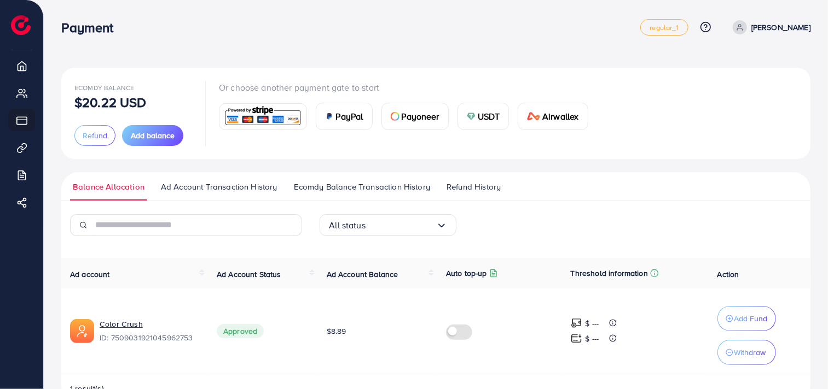
scroll to position [31, 0]
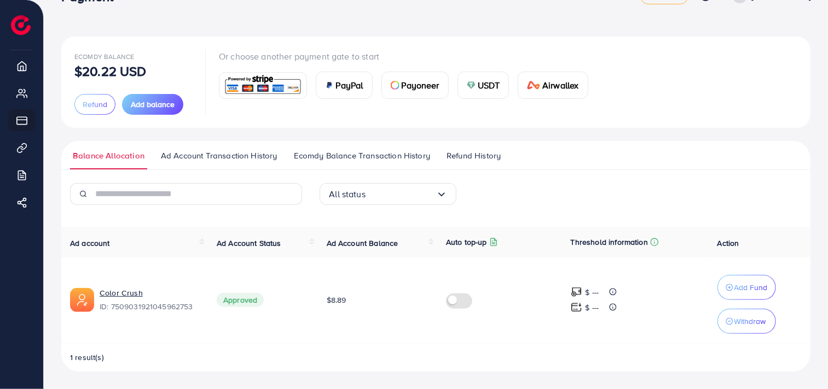
click at [351, 157] on span "Ecomdy Balance Transaction History" at bounding box center [362, 156] width 136 height 12
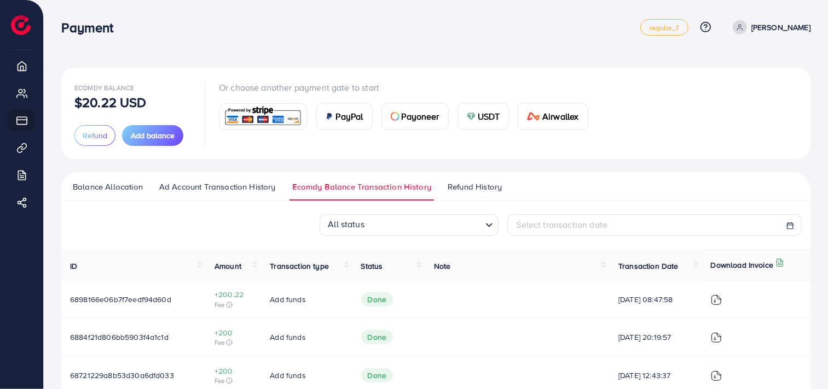
click at [616, 221] on div "Select transaction date" at bounding box center [654, 225] width 276 height 13
select select "*"
